Goal: Transaction & Acquisition: Download file/media

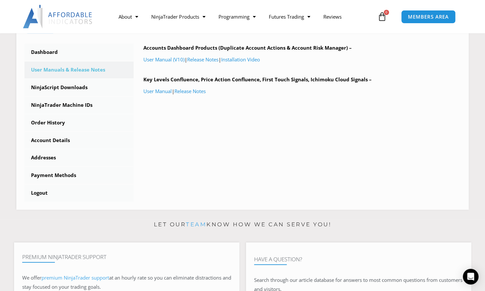
scroll to position [173, 0]
click at [75, 89] on link "NinjaScript Downloads" at bounding box center [79, 88] width 109 height 17
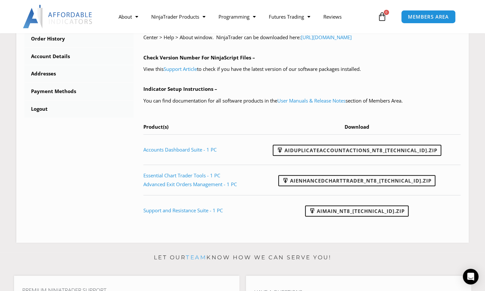
scroll to position [257, 0]
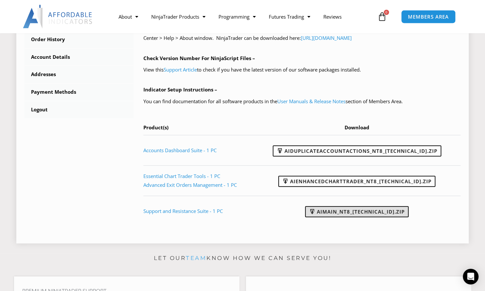
click at [336, 210] on link "AIMain_NT8_24.9.24.1.zip" at bounding box center [357, 211] width 104 height 11
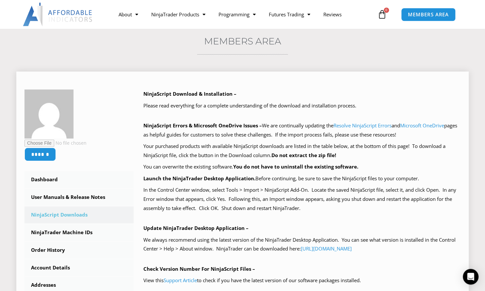
scroll to position [51, 0]
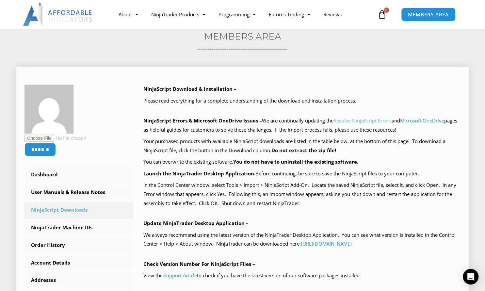
click at [364, 119] on link "Resolve NinjaScript Errors" at bounding box center [363, 120] width 58 height 7
click at [418, 119] on link "Microsoft OneDrive" at bounding box center [422, 120] width 44 height 7
click at [78, 227] on link "NinjaTrader Machine IDs" at bounding box center [79, 227] width 109 height 17
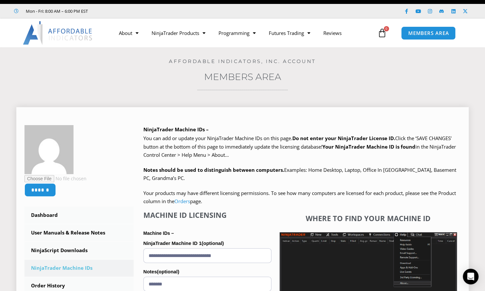
scroll to position [10, 0]
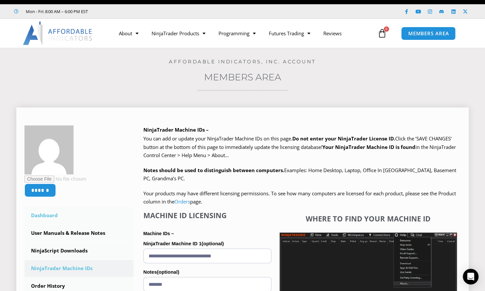
click at [47, 216] on link "Dashboard" at bounding box center [79, 215] width 109 height 17
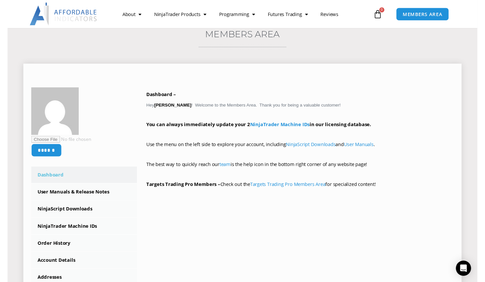
scroll to position [85, 0]
